Goal: Check status: Check status

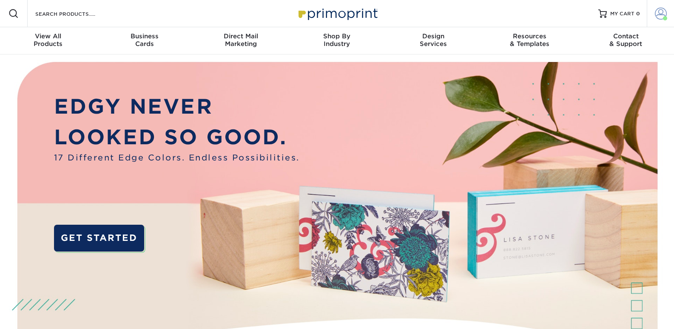
click at [662, 10] on span at bounding box center [661, 14] width 12 height 12
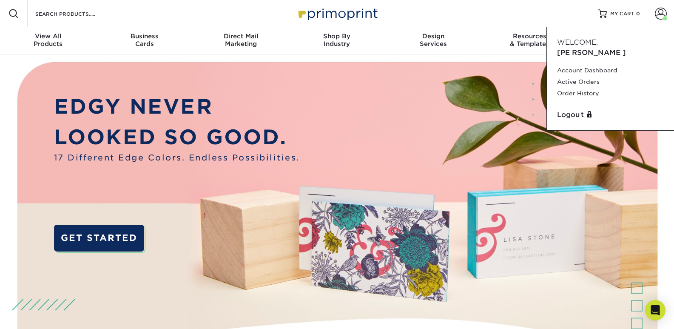
drag, startPoint x: 498, startPoint y: 1, endPoint x: 573, endPoint y: 23, distance: 78.3
click at [498, 1] on div "Resources Menu Search Products Account [PERSON_NAME] Account Dashboard Active O…" at bounding box center [337, 13] width 674 height 27
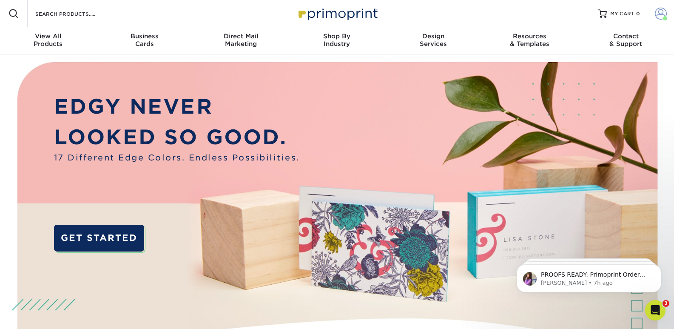
click at [666, 14] on span at bounding box center [661, 14] width 12 height 12
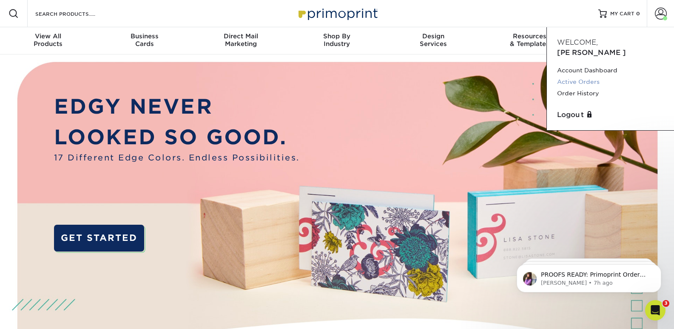
click at [592, 76] on link "Active Orders" at bounding box center [610, 81] width 107 height 11
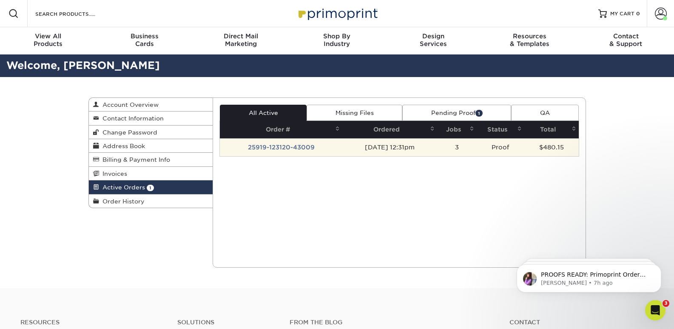
click at [431, 148] on td "[DATE] 12:31pm" at bounding box center [389, 147] width 95 height 18
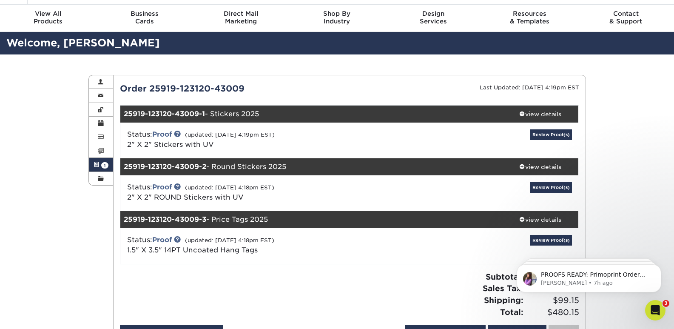
scroll to position [43, 0]
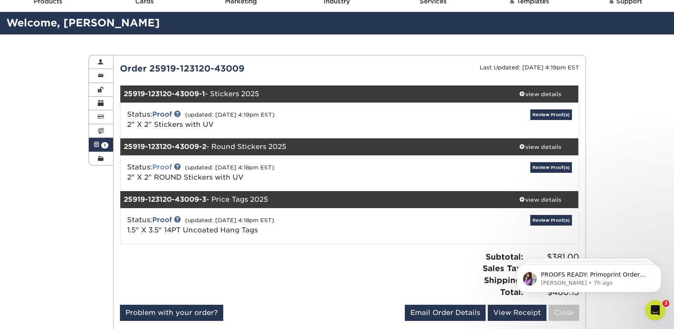
click at [171, 165] on link "Proof" at bounding box center [162, 167] width 20 height 8
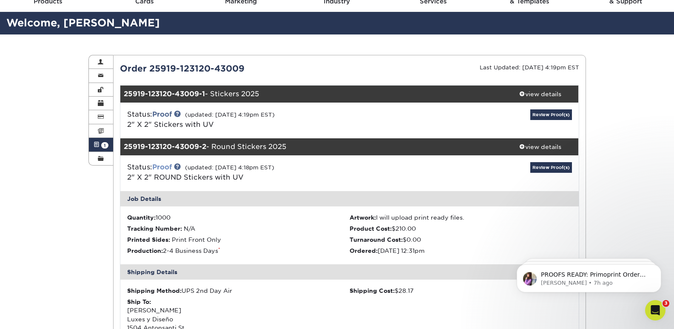
click at [169, 165] on link "Proof" at bounding box center [162, 167] width 20 height 8
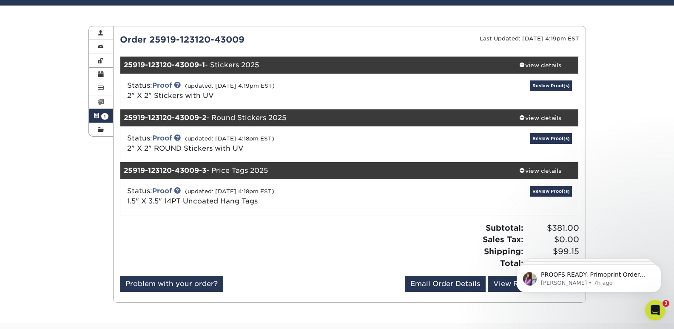
scroll to position [85, 0]
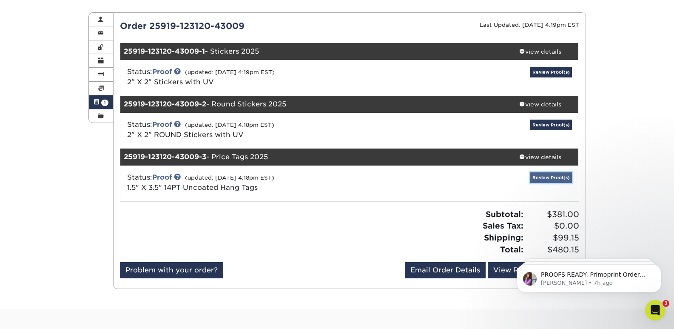
click at [540, 176] on link "Review Proof(s)" at bounding box center [551, 177] width 42 height 11
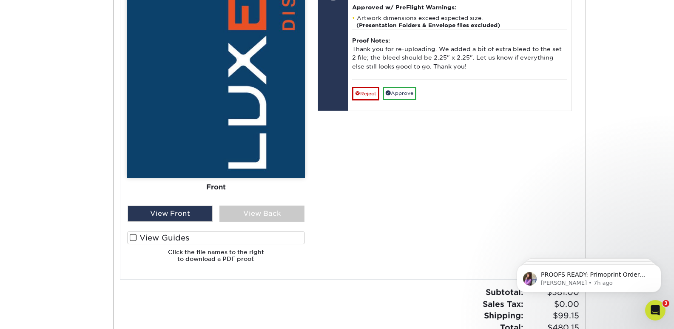
scroll to position [723, 0]
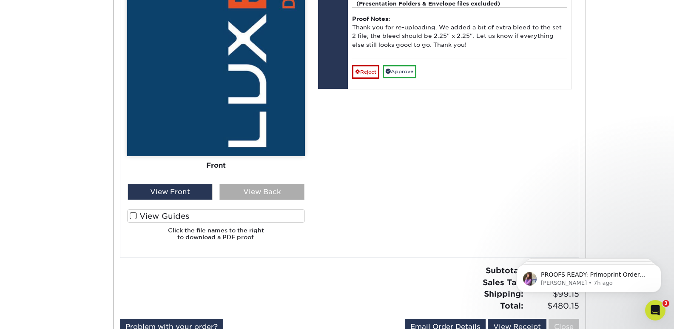
click at [267, 191] on div "View Back" at bounding box center [261, 192] width 85 height 16
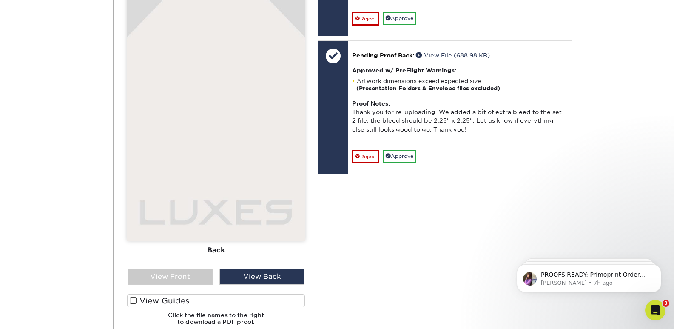
scroll to position [638, 0]
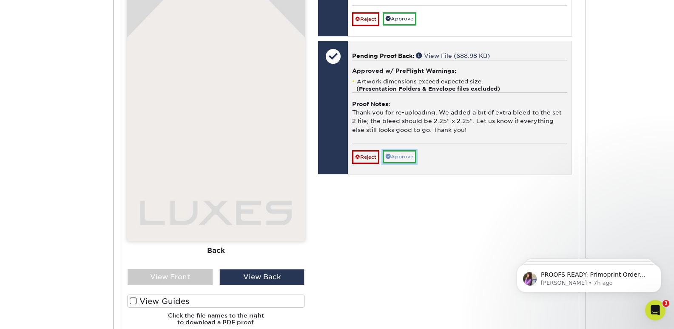
click at [395, 163] on link "Approve" at bounding box center [400, 156] width 34 height 13
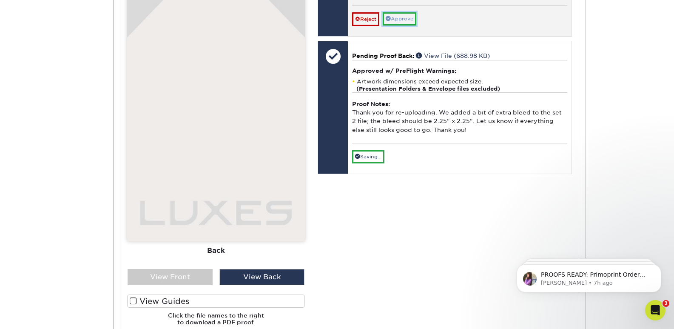
click at [400, 26] on link "Approve" at bounding box center [400, 18] width 34 height 13
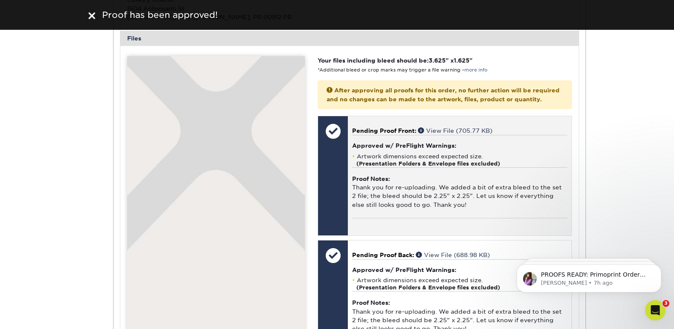
scroll to position [170, 0]
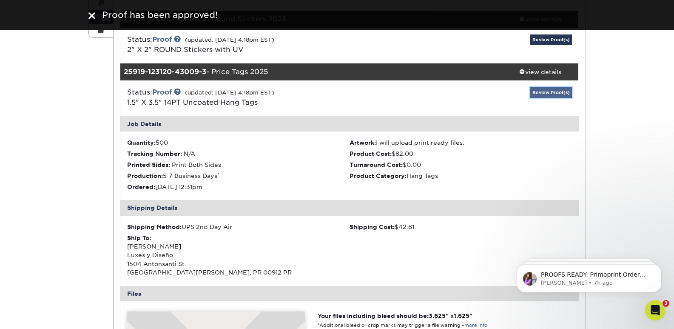
click at [550, 93] on link "Review Proof(s)" at bounding box center [551, 92] width 42 height 11
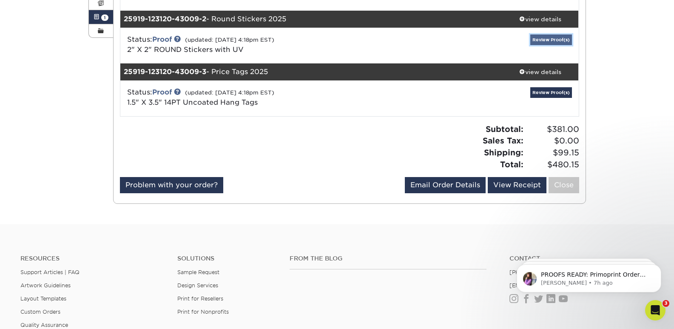
click at [536, 40] on link "Review Proof(s)" at bounding box center [551, 39] width 42 height 11
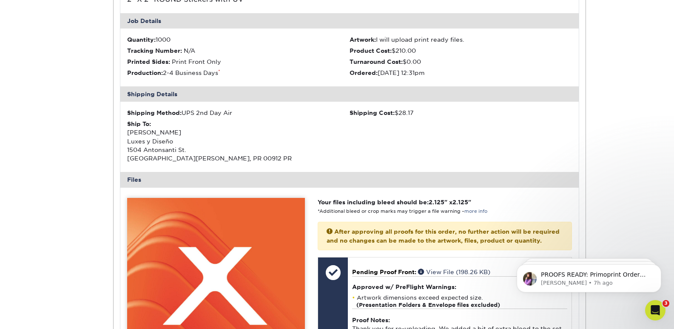
scroll to position [340, 0]
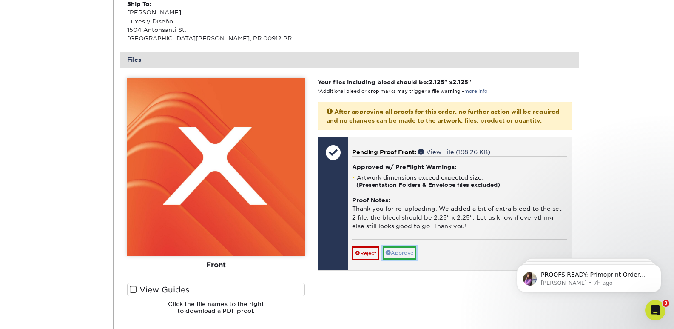
click at [406, 259] on link "Approve" at bounding box center [400, 252] width 34 height 13
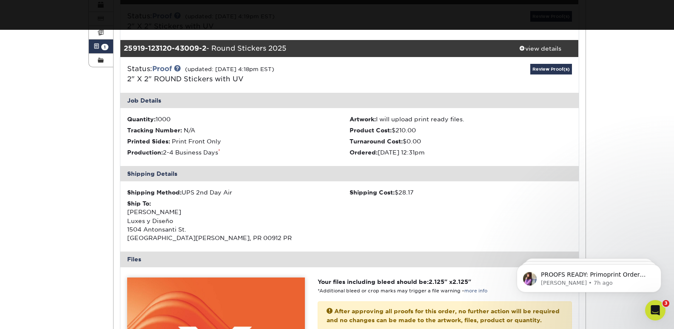
scroll to position [128, 0]
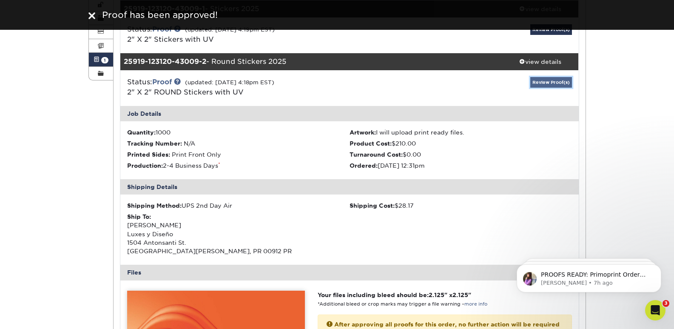
click at [547, 81] on link "Review Proof(s)" at bounding box center [551, 82] width 42 height 11
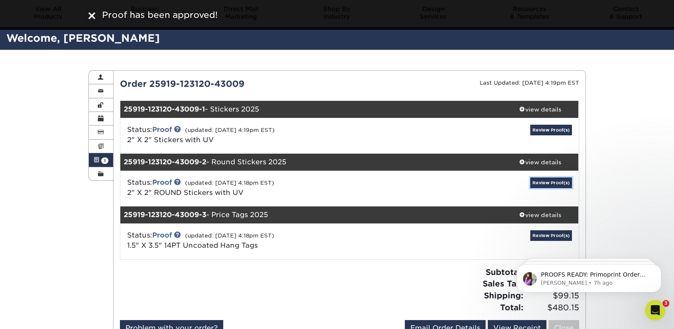
scroll to position [0, 0]
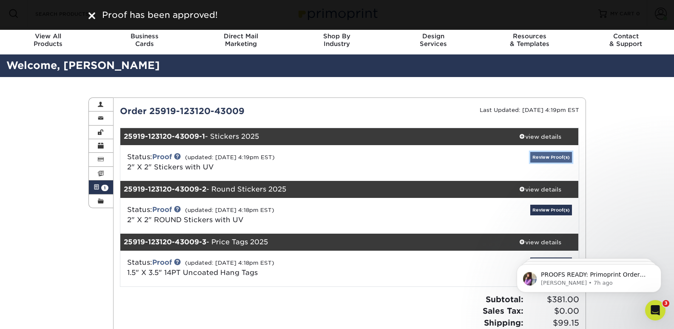
click at [546, 153] on link "Review Proof(s)" at bounding box center [551, 157] width 42 height 11
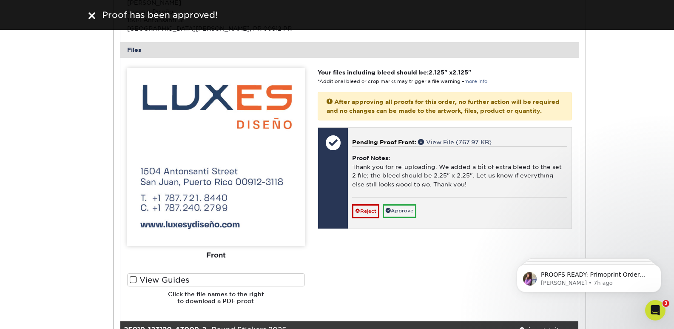
scroll to position [298, 0]
click at [405, 217] on link "Approve" at bounding box center [400, 210] width 34 height 13
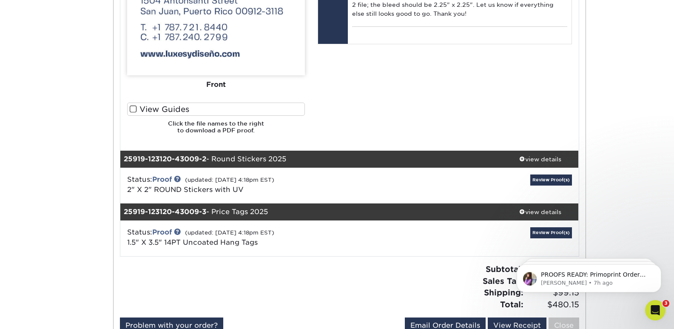
scroll to position [128, 0]
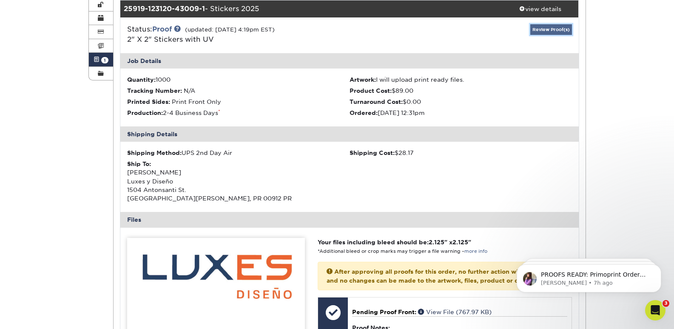
click at [550, 27] on link "Review Proof(s)" at bounding box center [551, 29] width 42 height 11
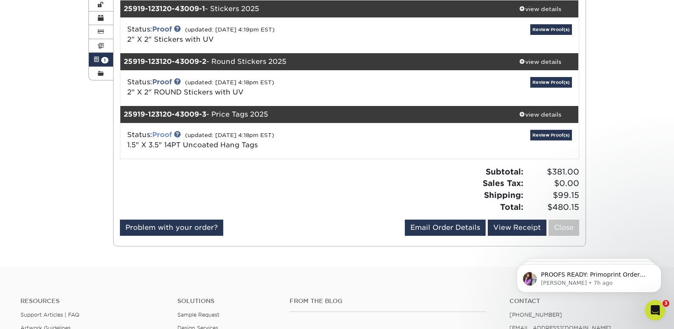
click at [166, 135] on link "Proof" at bounding box center [162, 135] width 20 height 8
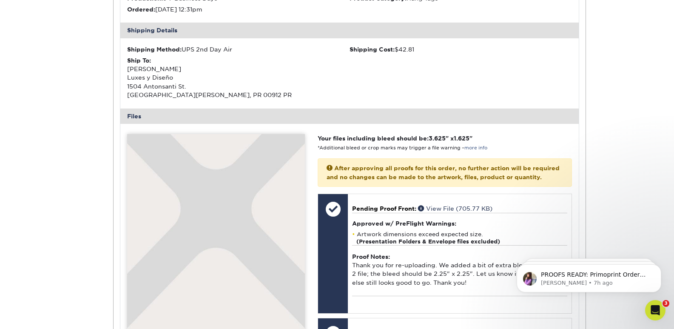
scroll to position [213, 0]
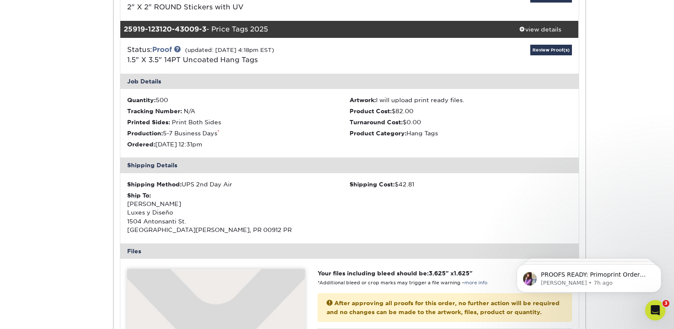
click at [548, 57] on div "Review Proof(s)" at bounding box center [502, 56] width 153 height 22
click at [549, 51] on link "Review Proof(s)" at bounding box center [551, 50] width 42 height 11
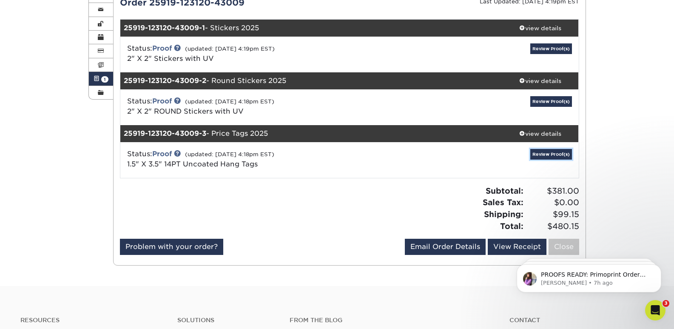
scroll to position [43, 0]
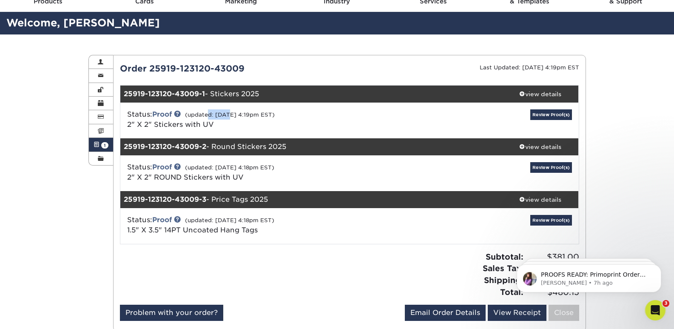
drag, startPoint x: 211, startPoint y: 113, endPoint x: 229, endPoint y: 113, distance: 17.9
click at [229, 113] on small "(updated: 10/08/2025 4:19pm EST)" at bounding box center [230, 114] width 90 height 6
click at [287, 119] on div "Status: Proof (updated: 10/08/2025 4:19pm EST) 2" X 2" Stickers with UV" at bounding box center [273, 119] width 305 height 20
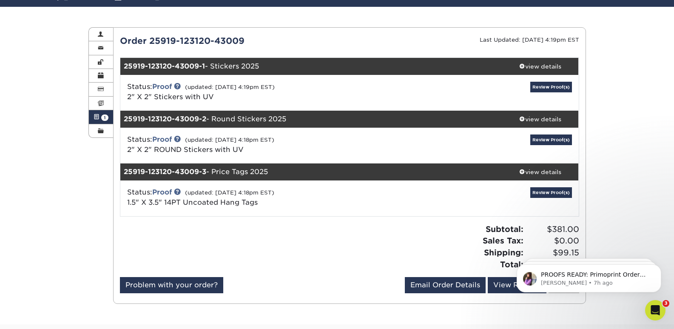
scroll to position [85, 0]
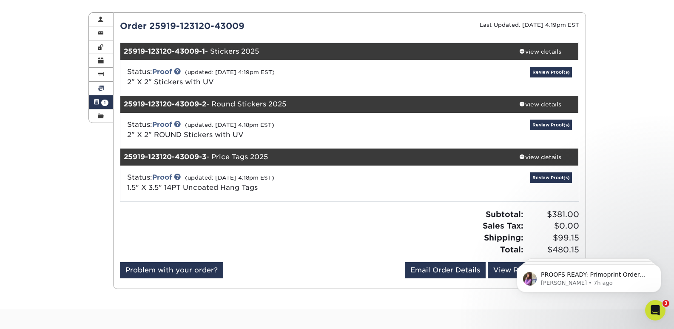
click at [97, 83] on link "Invoices" at bounding box center [101, 89] width 25 height 14
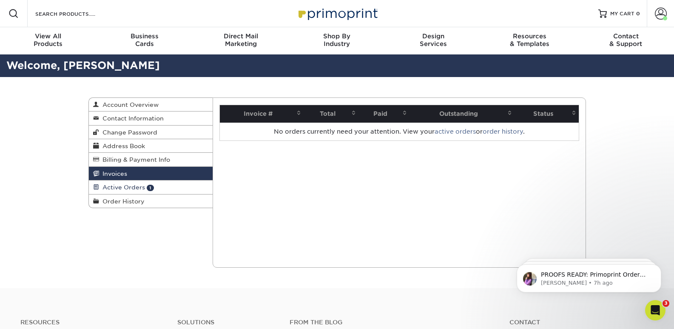
click at [139, 185] on span "Active Orders" at bounding box center [122, 187] width 46 height 7
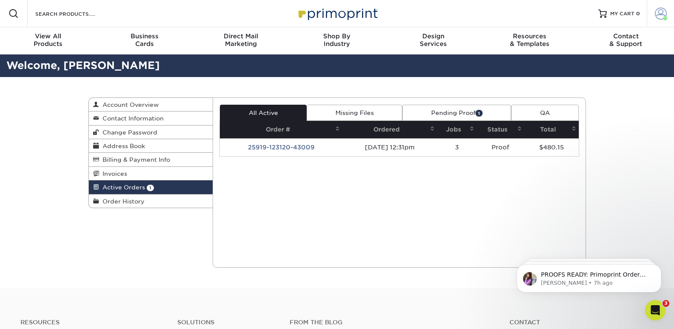
click at [660, 11] on span at bounding box center [661, 14] width 12 height 12
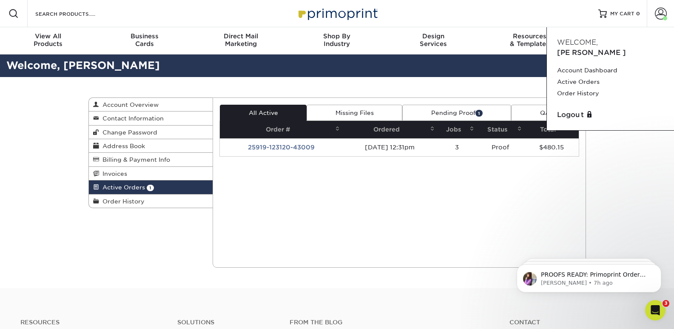
click at [629, 148] on div "Active Orders Account Overview Contact Information Change Password Address Book…" at bounding box center [337, 182] width 674 height 211
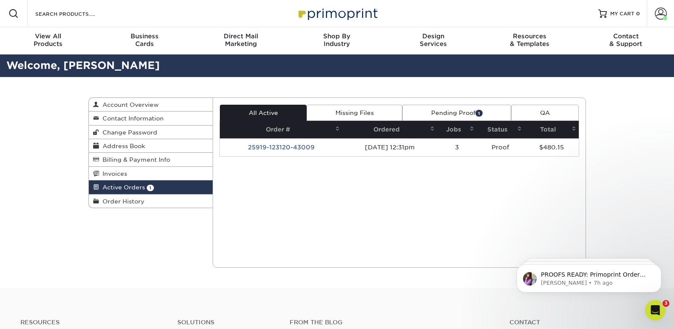
click at [491, 115] on link "Pending Proof 1" at bounding box center [456, 113] width 109 height 16
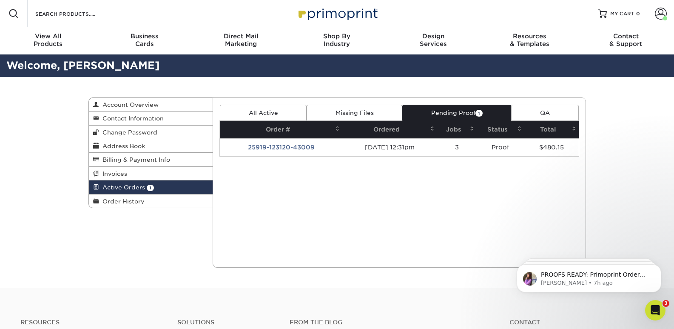
click at [407, 179] on div "Current Orders 1 Active 0 Missing Files" at bounding box center [399, 182] width 373 height 170
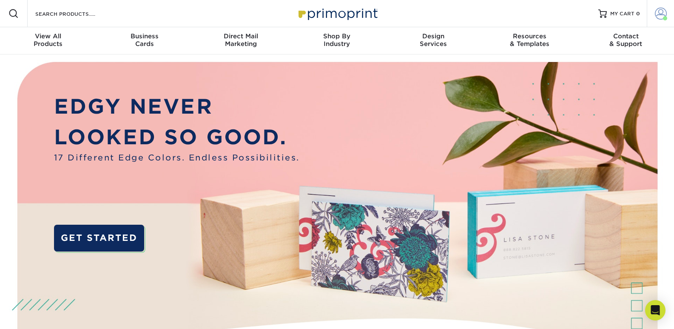
click at [663, 14] on span at bounding box center [661, 14] width 12 height 12
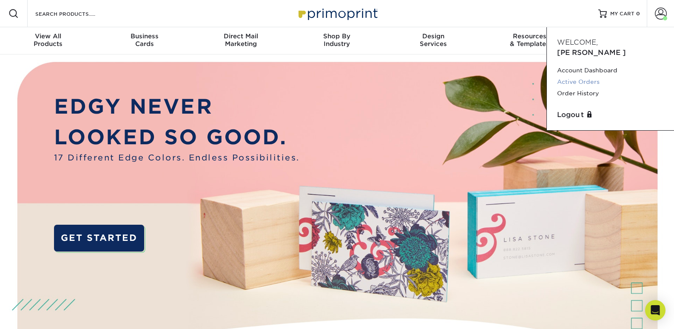
click at [594, 76] on link "Active Orders" at bounding box center [610, 81] width 107 height 11
